Goal: Task Accomplishment & Management: Complete application form

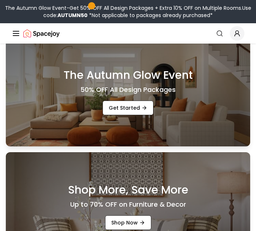
scroll to position [235, 0]
click at [134, 116] on link "Get Started" at bounding box center [127, 108] width 51 height 15
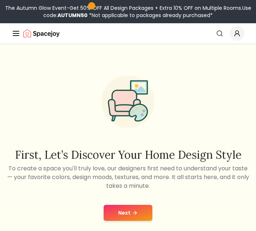
click at [140, 219] on button "Next" at bounding box center [128, 213] width 49 height 16
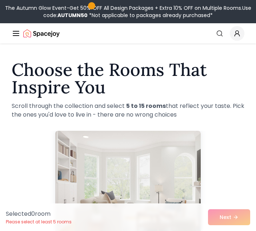
click at [235, 219] on div "Selected 0 room Please select at least 5 rooms Next" at bounding box center [128, 217] width 256 height 28
click at [139, 182] on img at bounding box center [127, 189] width 145 height 116
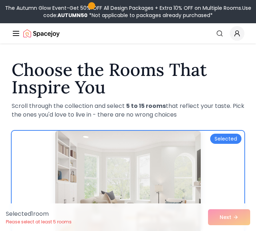
click at [164, 190] on img at bounding box center [127, 189] width 145 height 116
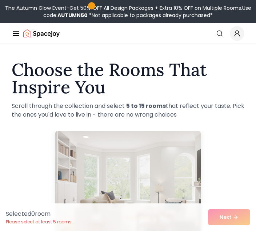
click at [233, 223] on div "Selected 0 room Please select at least 5 rooms Next" at bounding box center [128, 217] width 256 height 28
click at [231, 219] on div "Selected 0 room Please select at least 5 rooms Next" at bounding box center [128, 217] width 256 height 28
click at [240, 221] on div "Selected 0 room Please select at least 5 rooms Next" at bounding box center [128, 217] width 256 height 28
click at [141, 169] on img at bounding box center [127, 189] width 145 height 116
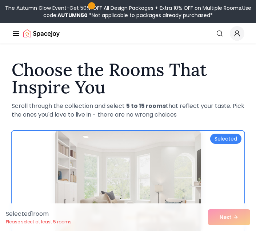
click at [241, 226] on div "Selected 1 room Please select at least 5 rooms Next" at bounding box center [128, 217] width 256 height 28
click at [235, 222] on div "Selected 1 room Please select at least 5 rooms Next" at bounding box center [128, 217] width 256 height 28
click at [237, 222] on div "Selected 1 room Please select at least 5 rooms Next" at bounding box center [128, 217] width 256 height 28
click at [238, 141] on div "Selected" at bounding box center [225, 139] width 31 height 10
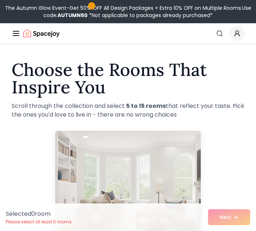
click at [241, 222] on div "Selected 0 room Please select at least 5 rooms Next" at bounding box center [128, 217] width 256 height 28
click at [242, 223] on div "Selected 0 room Please select at least 5 rooms Next" at bounding box center [128, 217] width 256 height 28
click at [118, 170] on img at bounding box center [127, 189] width 145 height 116
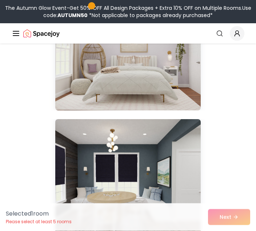
scroll to position [4012, 0]
